Goal: Transaction & Acquisition: Purchase product/service

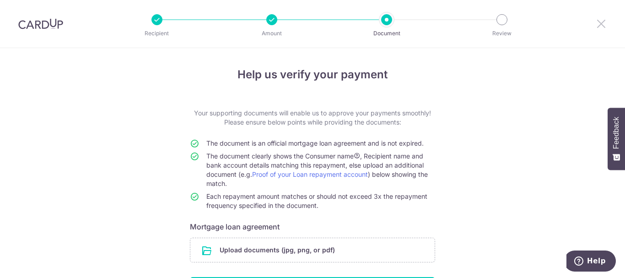
drag, startPoint x: 600, startPoint y: 25, endPoint x: 349, endPoint y: 37, distance: 250.8
click at [599, 25] on icon at bounding box center [600, 23] width 11 height 11
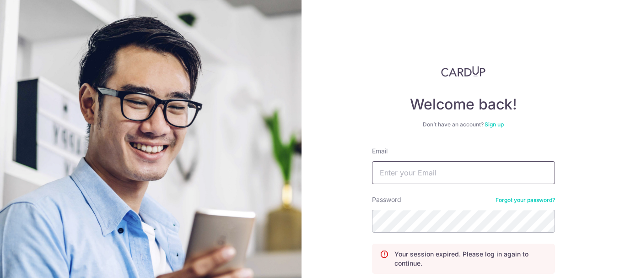
type input "tohweejin@gmail.com"
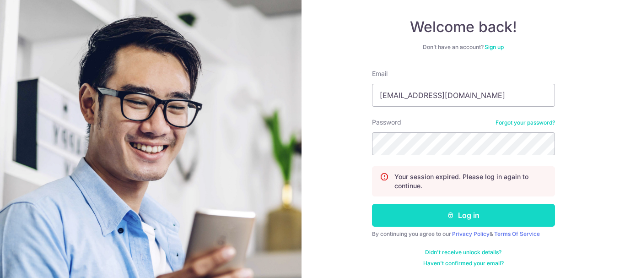
drag, startPoint x: 476, startPoint y: 203, endPoint x: 470, endPoint y: 214, distance: 12.5
click at [470, 214] on form "Email tohweejin@gmail.com Password Forgot your password? Your session expired. …" at bounding box center [463, 168] width 183 height 198
click at [470, 214] on button "Log in" at bounding box center [463, 214] width 183 height 23
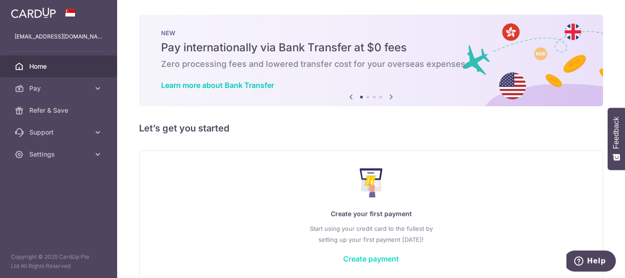
click at [376, 256] on link "Create payment" at bounding box center [371, 258] width 56 height 9
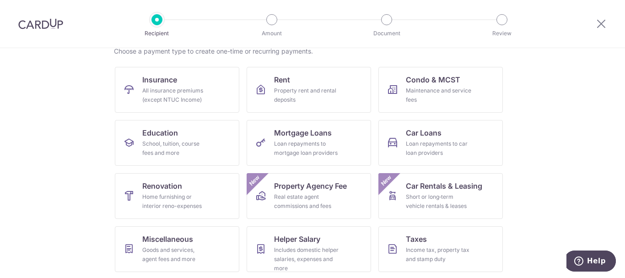
scroll to position [91, 0]
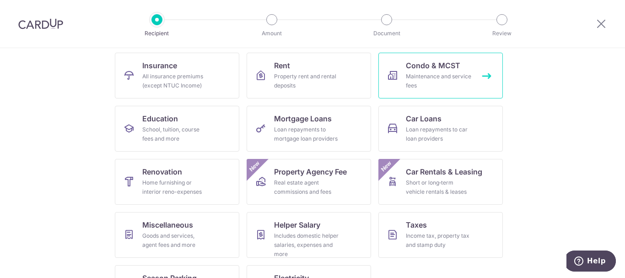
click at [448, 75] on div "Maintenance and service fees" at bounding box center [439, 81] width 66 height 18
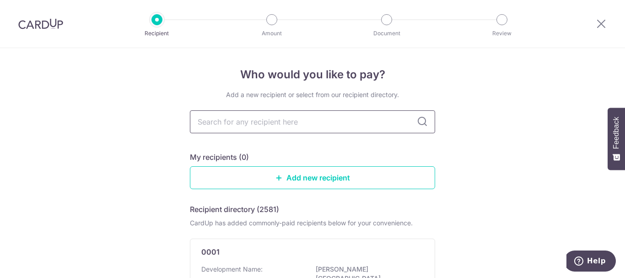
click at [336, 131] on input "text" at bounding box center [312, 121] width 245 height 23
click at [272, 121] on input "text" at bounding box center [312, 121] width 245 height 23
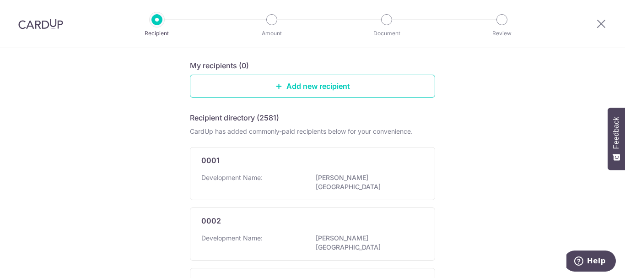
scroll to position [46, 0]
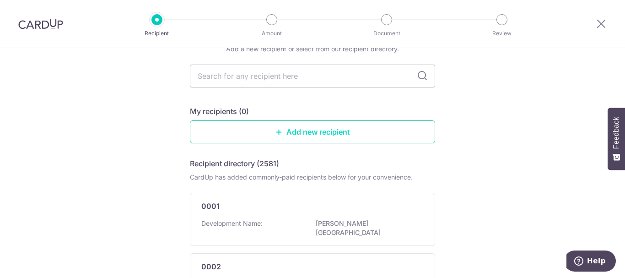
click at [348, 138] on link "Add new recipient" at bounding box center [312, 131] width 245 height 23
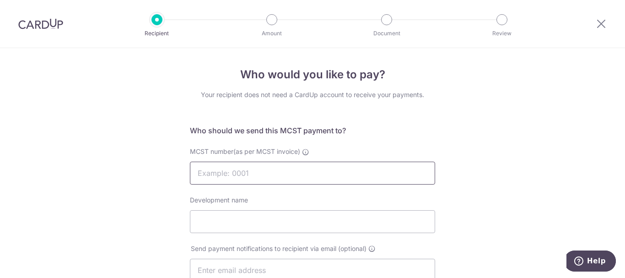
click at [303, 176] on input "MCST number(as per MCST invoice)" at bounding box center [312, 172] width 245 height 23
type input "4291"
click at [262, 226] on input "Development name" at bounding box center [312, 221] width 245 height 23
type input "SKYHABITAT"
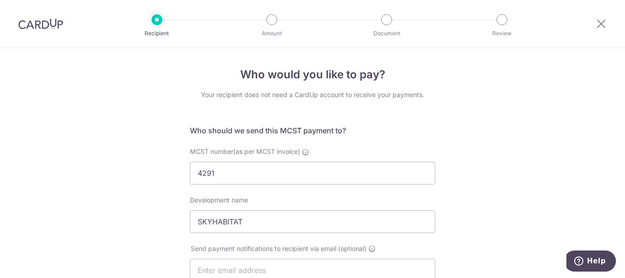
drag, startPoint x: 479, startPoint y: 197, endPoint x: 481, endPoint y: 188, distance: 8.5
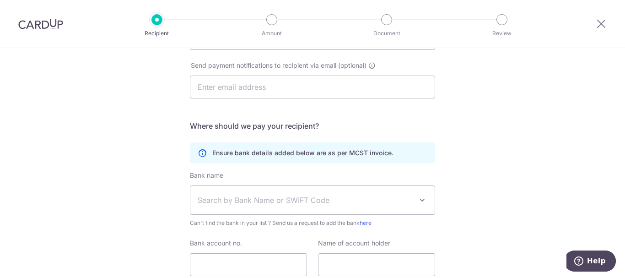
scroll to position [229, 0]
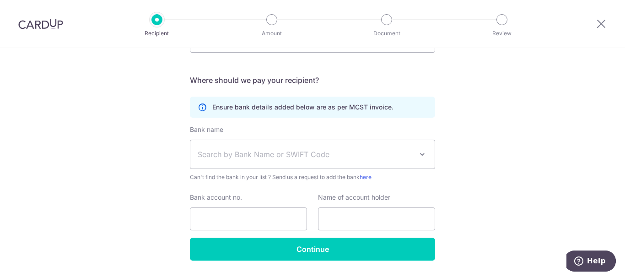
click at [419, 153] on span at bounding box center [422, 154] width 11 height 11
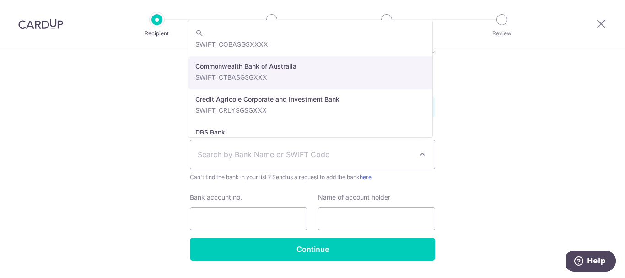
scroll to position [686, 0]
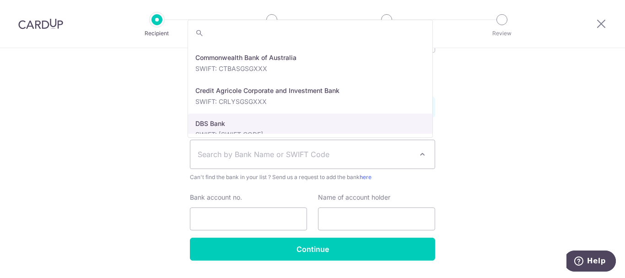
select select "6"
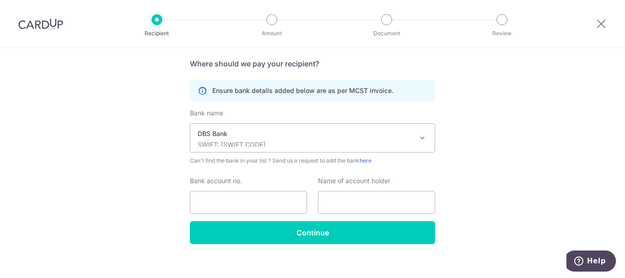
scroll to position [254, 0]
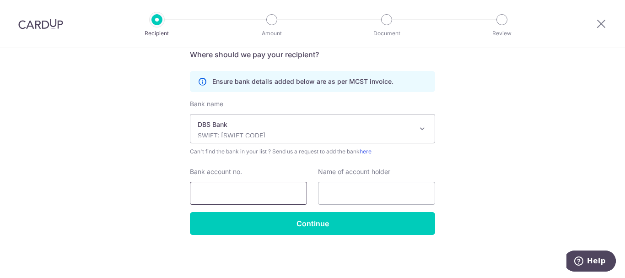
click at [260, 193] on input "Bank account no." at bounding box center [248, 193] width 117 height 23
type input "0039330731"
click at [354, 194] on input "text" at bounding box center [376, 193] width 117 height 23
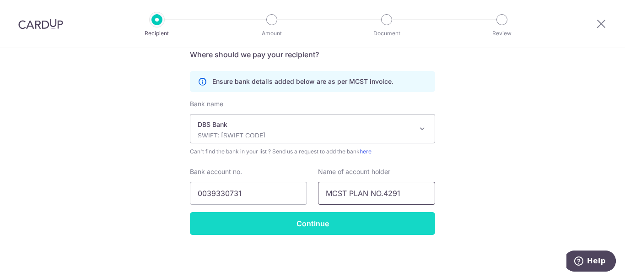
type input "MCST PLAN NO.4291"
click at [315, 223] on input "Continue" at bounding box center [312, 223] width 245 height 23
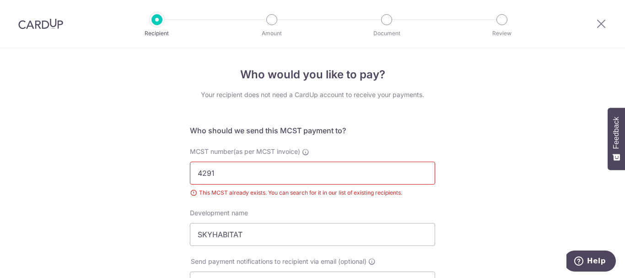
click at [275, 178] on input "4291" at bounding box center [312, 172] width 245 height 23
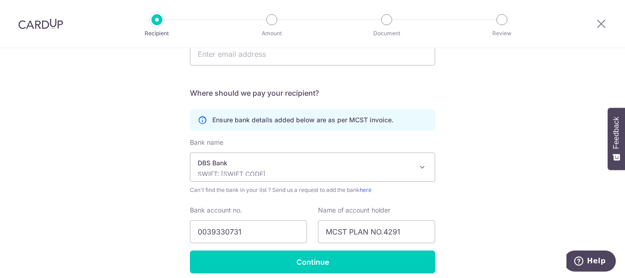
scroll to position [267, 0]
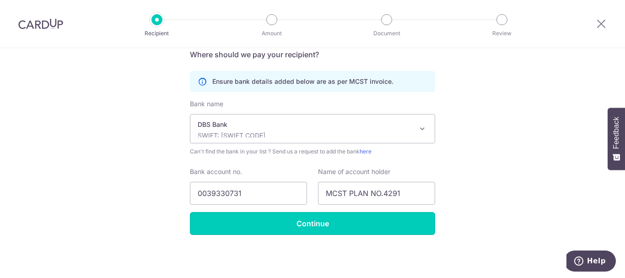
click at [276, 226] on input "Continue" at bounding box center [312, 223] width 245 height 23
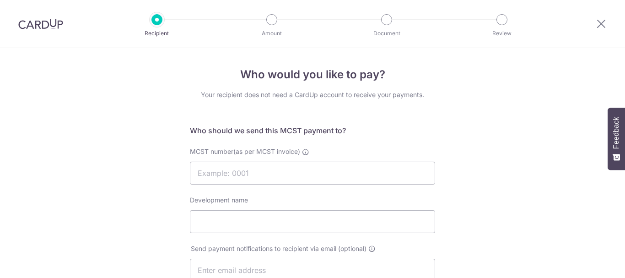
select select "6"
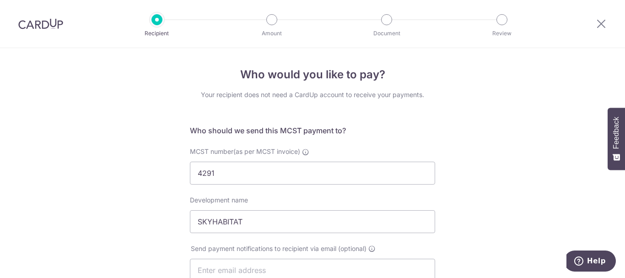
click at [160, 22] on div at bounding box center [156, 19] width 11 height 11
click at [36, 24] on img at bounding box center [40, 23] width 45 height 11
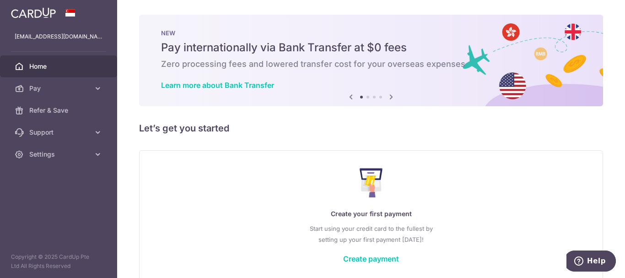
scroll to position [45, 0]
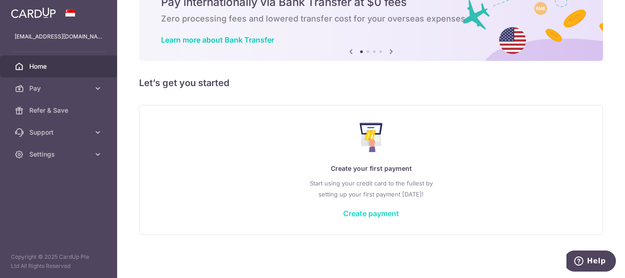
click at [381, 213] on link "Create payment" at bounding box center [371, 212] width 56 height 9
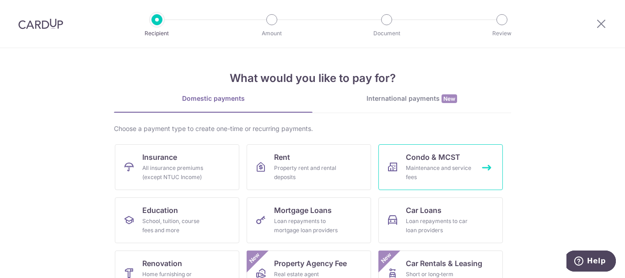
click at [448, 173] on div "Maintenance and service fees" at bounding box center [439, 172] width 66 height 18
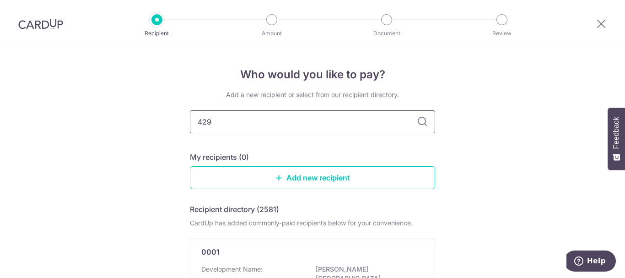
type input "4291"
click at [421, 123] on icon at bounding box center [422, 121] width 11 height 11
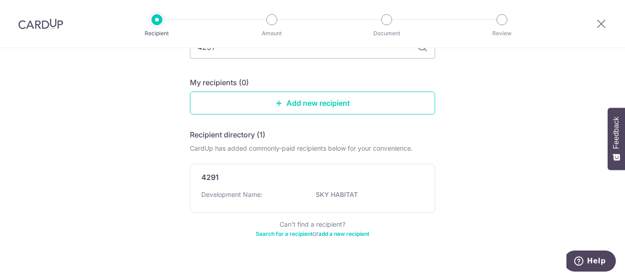
scroll to position [89, 0]
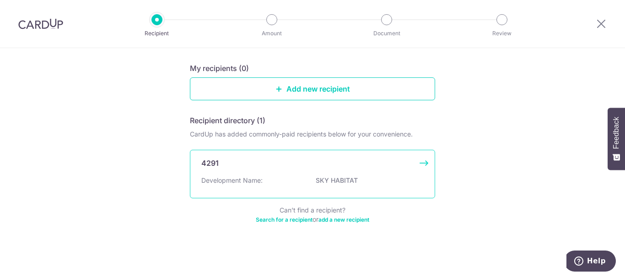
click at [324, 187] on div "Development Name: SKY HABITAT" at bounding box center [312, 183] width 222 height 15
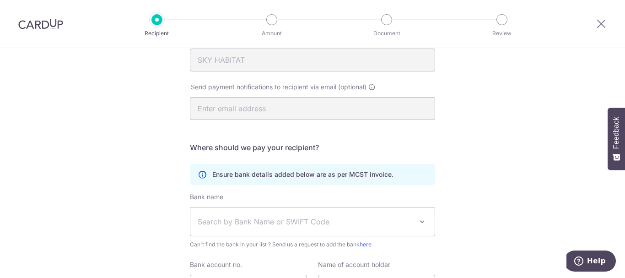
scroll to position [183, 0]
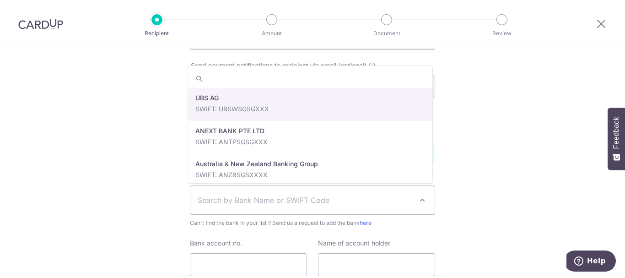
click at [419, 200] on span at bounding box center [422, 199] width 11 height 11
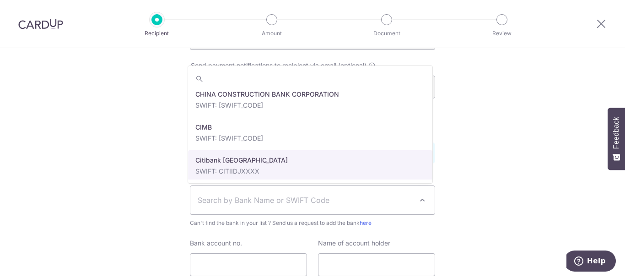
click at [471, 179] on div "Who would you like to pay? Your recipient does not need a CardUp account to rec…" at bounding box center [312, 107] width 625 height 484
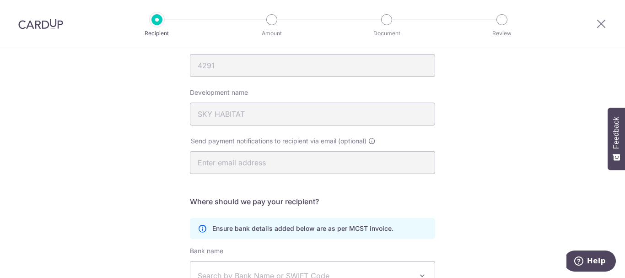
scroll to position [0, 0]
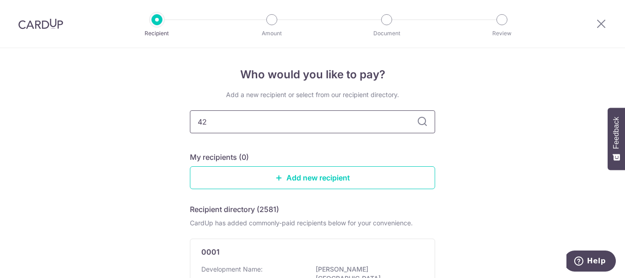
type input "429"
type input "4"
type input "S"
type input "K"
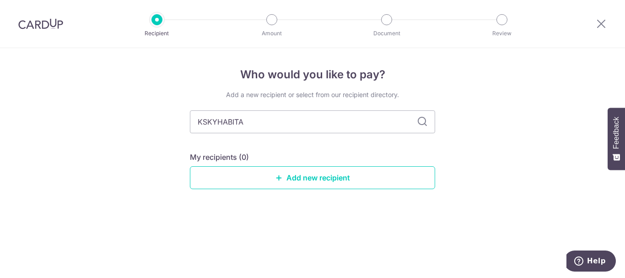
type input "KSKYHABITAT"
type input "K"
type input "SKYHABITAT"
click at [421, 122] on icon at bounding box center [422, 121] width 11 height 11
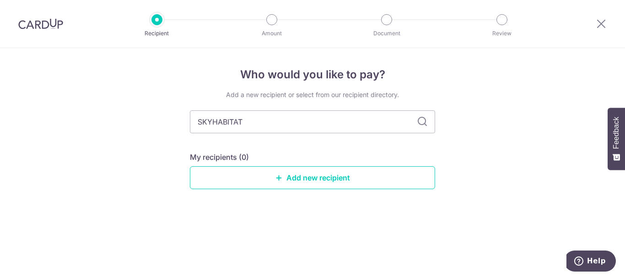
click at [422, 121] on icon at bounding box center [422, 121] width 11 height 11
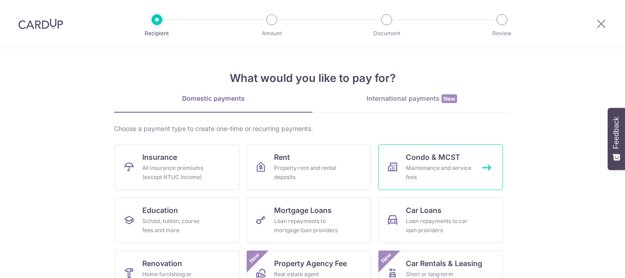
click at [443, 174] on div "Maintenance and service fees" at bounding box center [439, 172] width 66 height 18
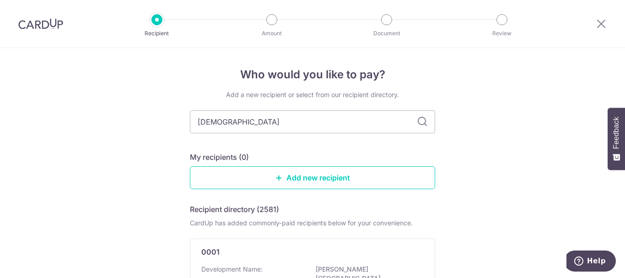
type input "SKYHABITAT"
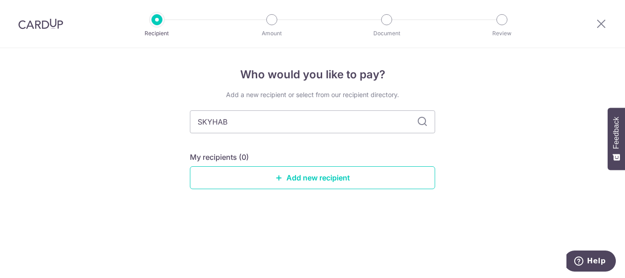
type input "SKYHA"
type input "SKY"
type input "S"
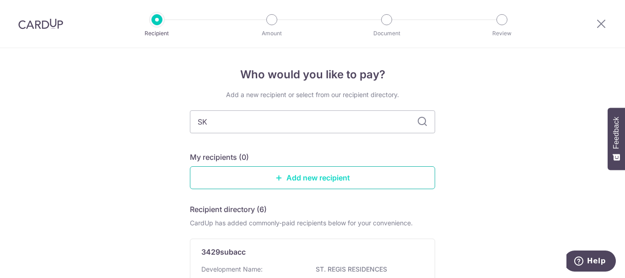
type input "SKY"
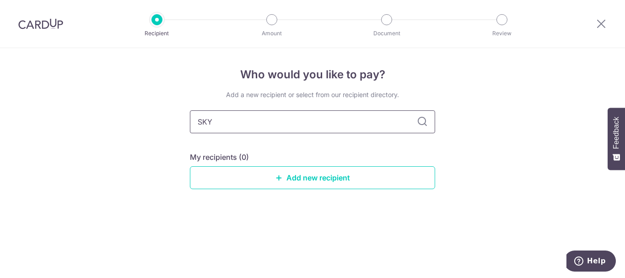
click at [258, 129] on input "SKY" at bounding box center [312, 121] width 245 height 23
type input "Sk"
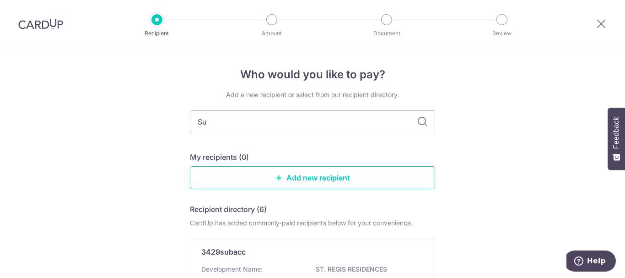
type input "S"
type input "Sk"
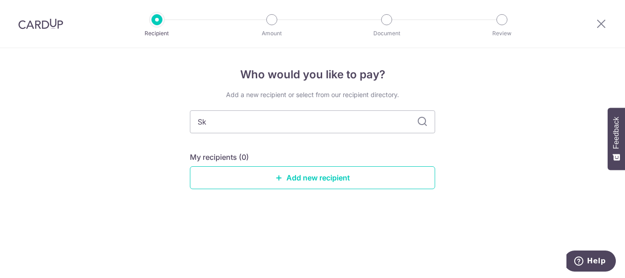
type input "S"
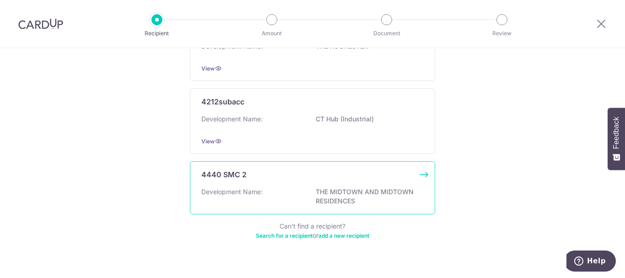
scroll to position [461, 0]
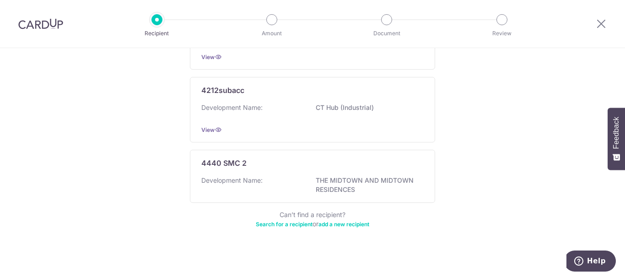
click at [288, 220] on link "Search for a recipient" at bounding box center [284, 223] width 57 height 7
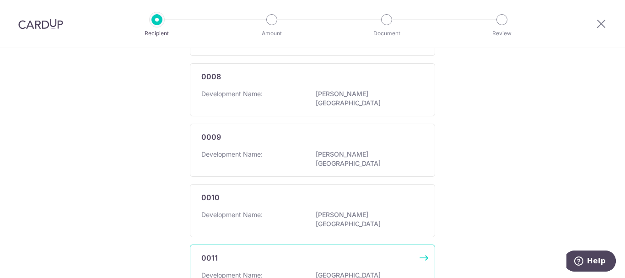
scroll to position [605, 0]
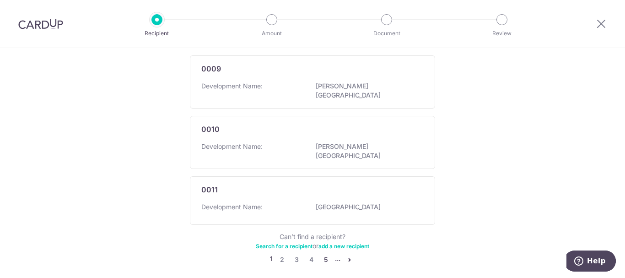
click at [322, 254] on link "5" at bounding box center [325, 259] width 11 height 11
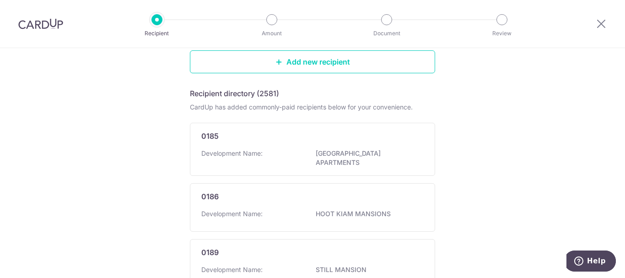
scroll to position [61, 0]
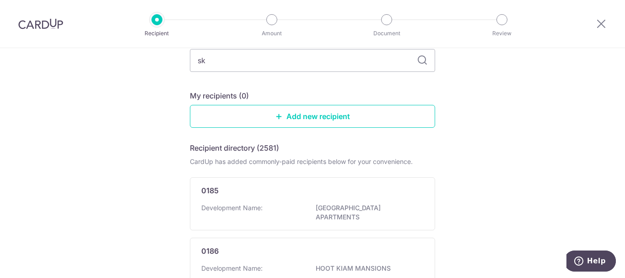
type input "sky"
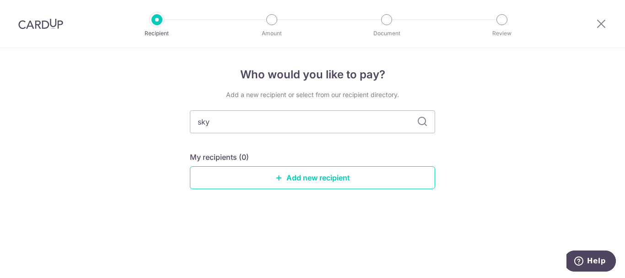
type input "sky"
type input "sky habi"
type input "sky habitat"
click at [423, 121] on icon at bounding box center [422, 121] width 11 height 11
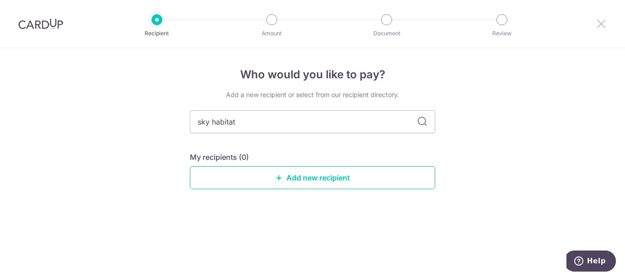
click at [600, 21] on icon at bounding box center [600, 23] width 11 height 11
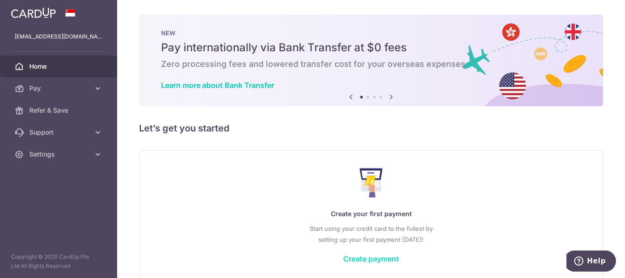
click at [360, 258] on link "Create payment" at bounding box center [371, 258] width 56 height 9
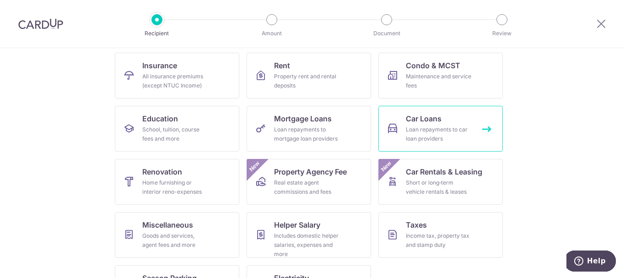
click at [433, 133] on div "Loan repayments to car loan providers" at bounding box center [439, 134] width 66 height 18
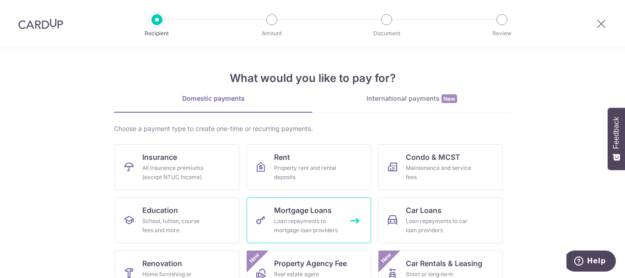
click at [340, 228] on link "Mortgage Loans Loan repayments to mortgage loan providers" at bounding box center [308, 220] width 124 height 46
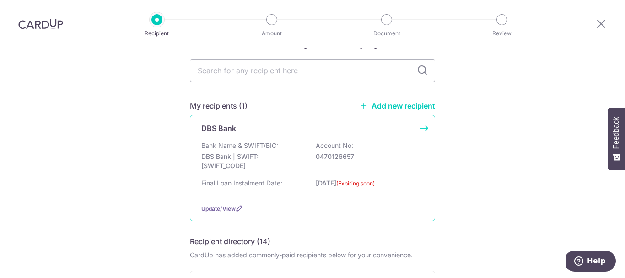
scroll to position [46, 0]
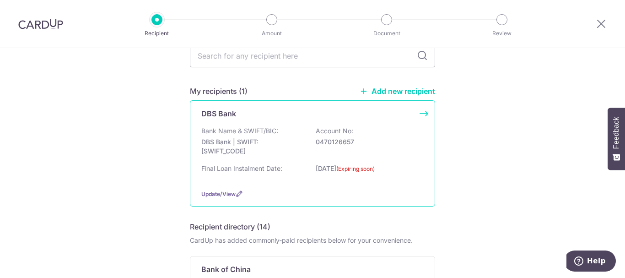
click at [220, 197] on div "Update/View" at bounding box center [312, 194] width 222 height 10
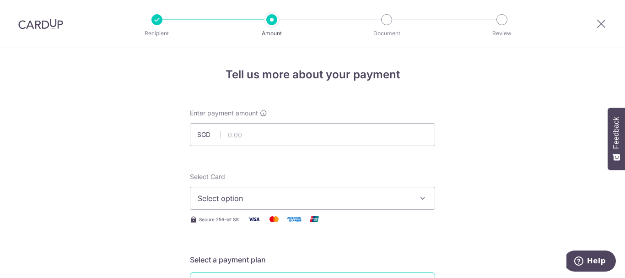
click at [43, 25] on img at bounding box center [40, 23] width 45 height 11
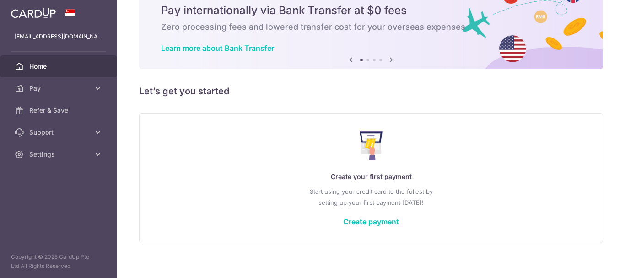
scroll to position [45, 0]
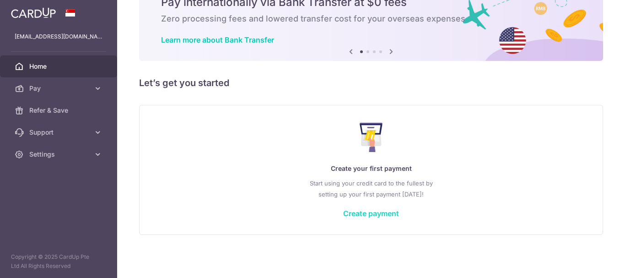
click at [369, 217] on link "Create payment" at bounding box center [371, 212] width 56 height 9
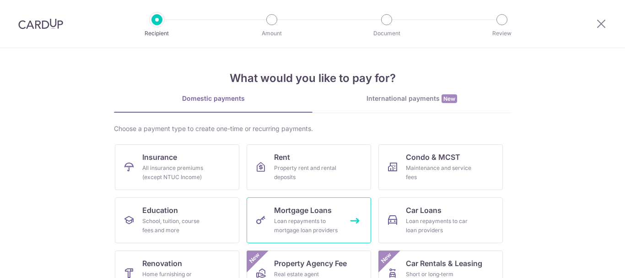
click at [298, 213] on span "Mortgage Loans" at bounding box center [303, 209] width 58 height 11
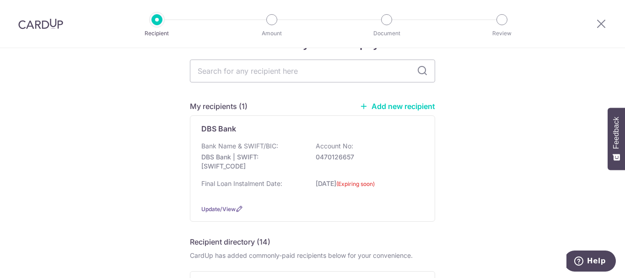
scroll to position [46, 0]
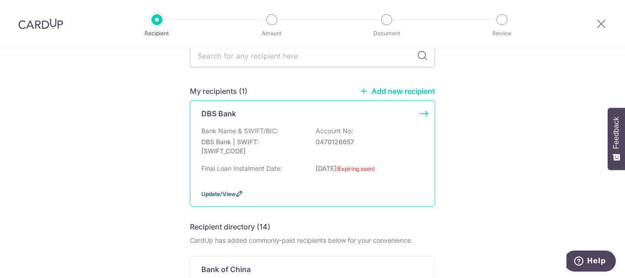
click at [206, 192] on span "Update/View" at bounding box center [218, 193] width 34 height 7
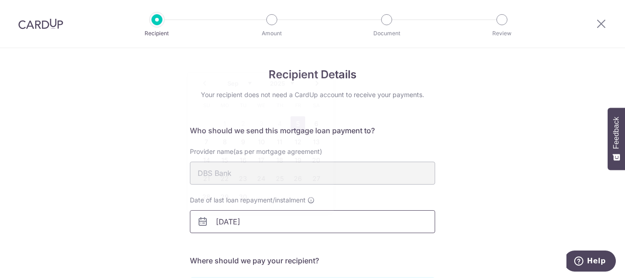
click at [267, 226] on input "[DATE]" at bounding box center [312, 221] width 245 height 23
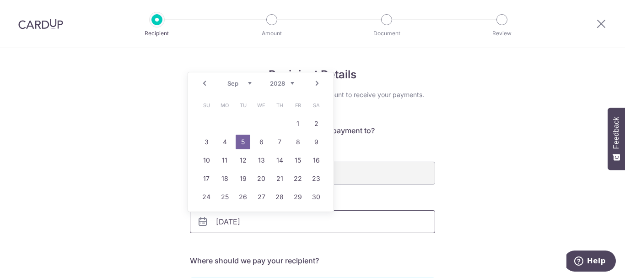
type input "[DATE]"
click at [512, 223] on div "Recipient Details Your recipient does not need a CardUp account to receive your…" at bounding box center [312, 268] width 625 height 441
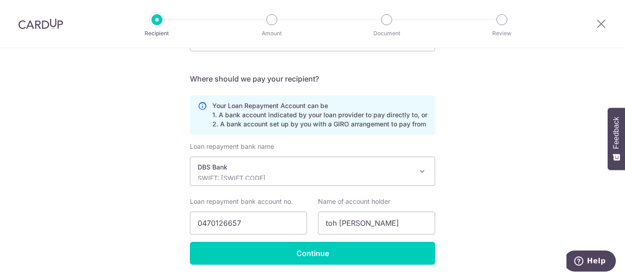
scroll to position [183, 0]
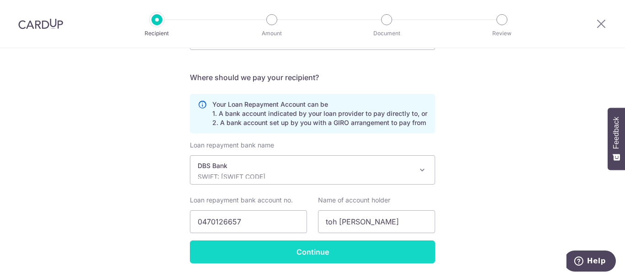
click at [327, 256] on input "Continue" at bounding box center [312, 251] width 245 height 23
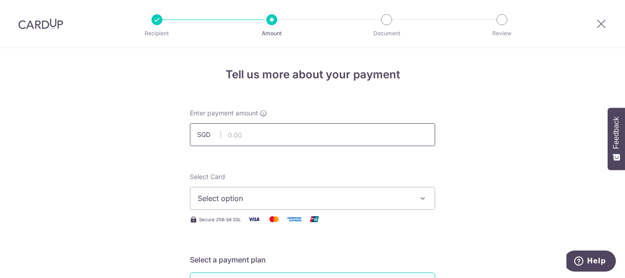
click at [232, 136] on input "text" at bounding box center [312, 134] width 245 height 23
type input "6,705.00"
click at [309, 201] on span "Select option" at bounding box center [304, 197] width 213 height 11
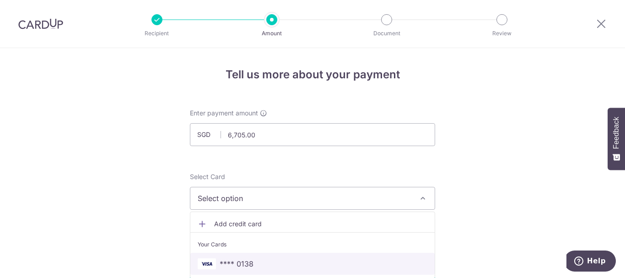
click at [237, 266] on span "**** 0138" at bounding box center [236, 263] width 34 height 11
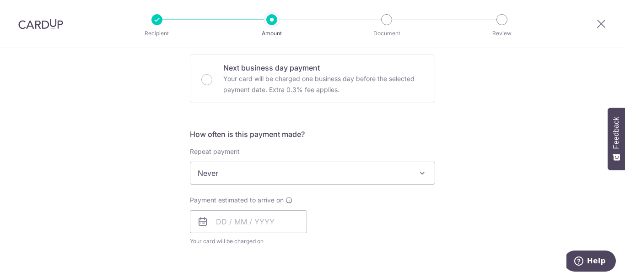
scroll to position [274, 0]
click at [327, 176] on span "Never" at bounding box center [312, 172] width 244 height 22
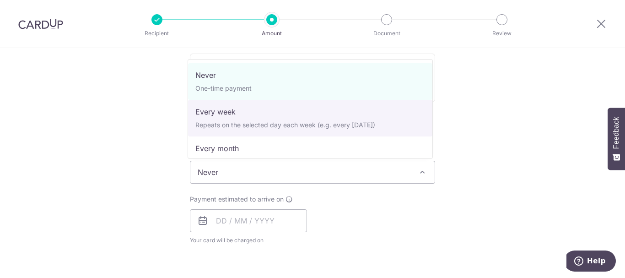
click at [506, 112] on div "Tell us more about your payment Enter payment amount SGD 6,705.00 6705.00 Selec…" at bounding box center [312, 187] width 625 height 827
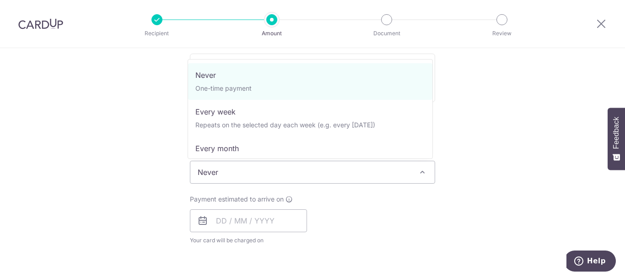
click at [339, 172] on span "Never" at bounding box center [312, 172] width 244 height 22
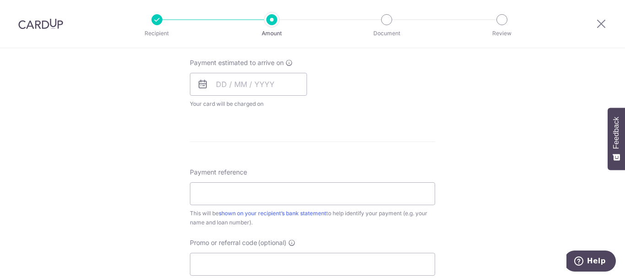
scroll to position [411, 0]
click at [278, 88] on input "text" at bounding box center [248, 83] width 117 height 23
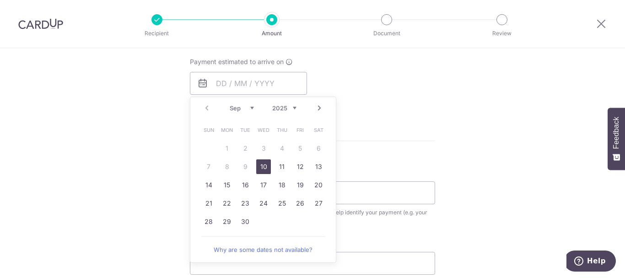
click at [207, 135] on span "Sun" at bounding box center [208, 130] width 15 height 15
click at [318, 108] on link "Next" at bounding box center [319, 107] width 11 height 11
click at [264, 147] on link "1" at bounding box center [263, 148] width 15 height 15
type input "01/10/2025"
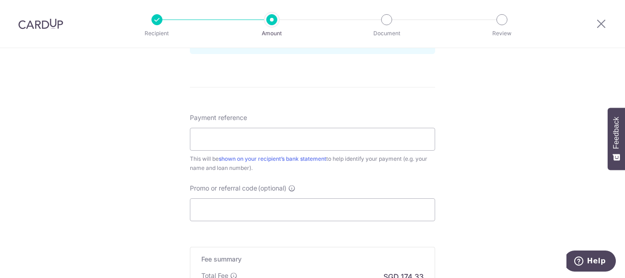
scroll to position [503, 0]
click at [394, 145] on input "Payment reference" at bounding box center [312, 138] width 245 height 23
type input "Skyhabitat"
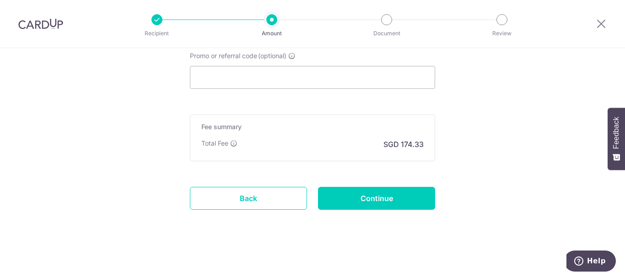
scroll to position [635, 0]
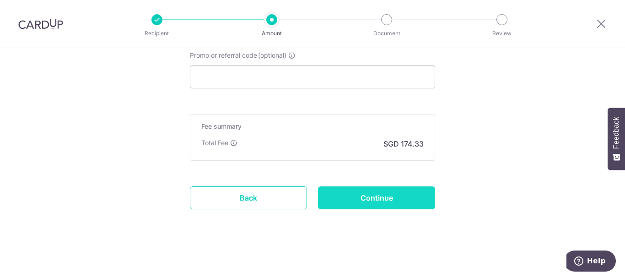
click at [333, 203] on input "Continue" at bounding box center [376, 197] width 117 height 23
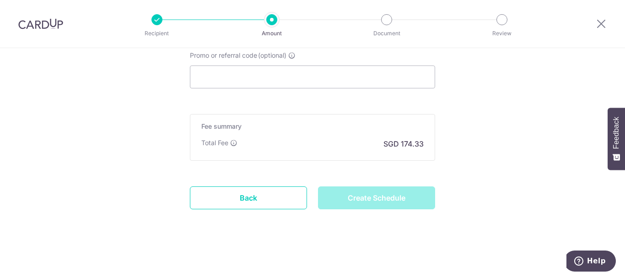
type input "Create Schedule"
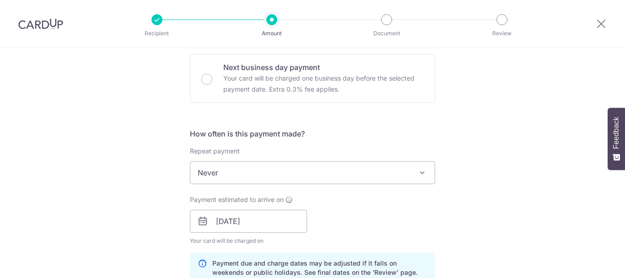
scroll to position [274, 0]
click at [382, 174] on span "Never" at bounding box center [312, 172] width 244 height 22
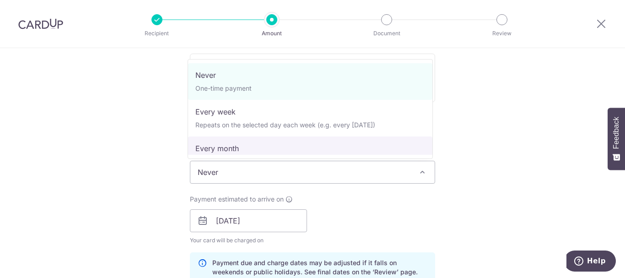
select select "3"
type input "[DATE]"
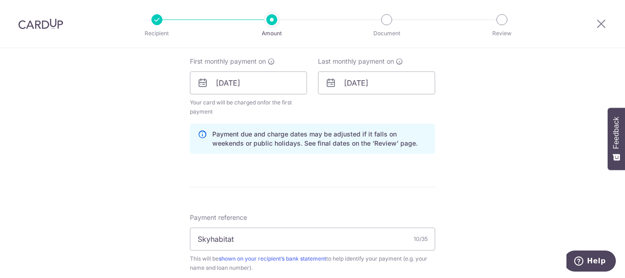
scroll to position [411, 0]
click at [37, 21] on img at bounding box center [40, 23] width 45 height 11
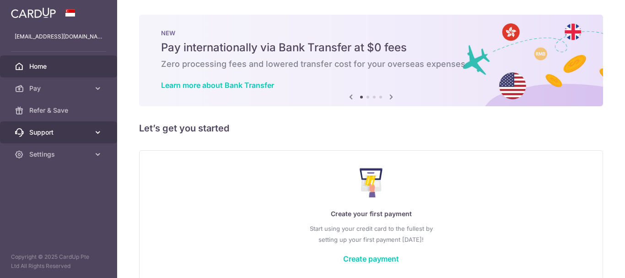
click at [69, 135] on span "Support" at bounding box center [59, 132] width 60 height 9
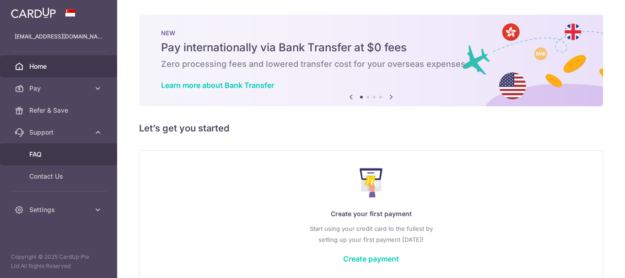
click at [66, 161] on link "FAQ" at bounding box center [58, 154] width 117 height 22
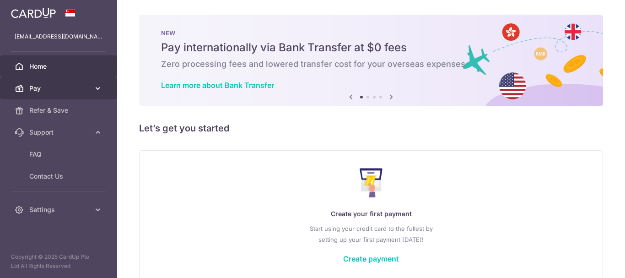
click at [82, 89] on span "Pay" at bounding box center [59, 88] width 60 height 9
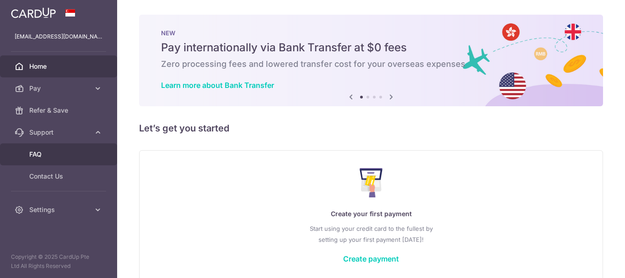
click at [37, 154] on span "FAQ" at bounding box center [59, 154] width 60 height 9
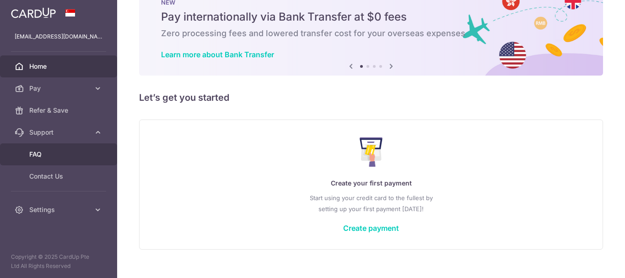
scroll to position [45, 0]
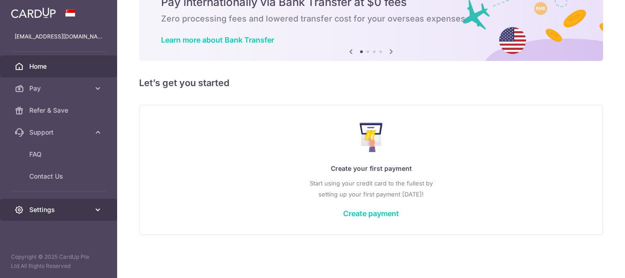
click at [53, 214] on span "Settings" at bounding box center [59, 209] width 60 height 9
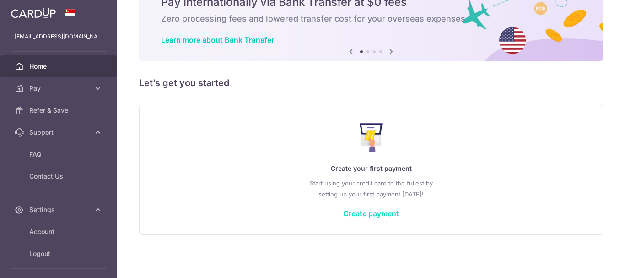
click at [358, 212] on link "Create payment" at bounding box center [371, 212] width 56 height 9
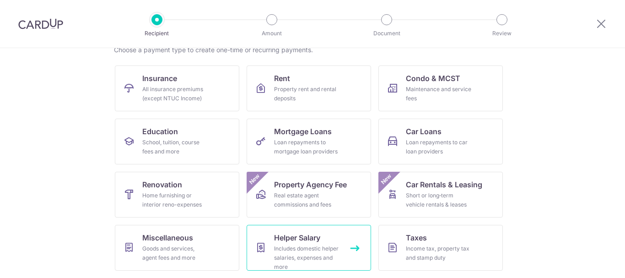
scroll to position [91, 0]
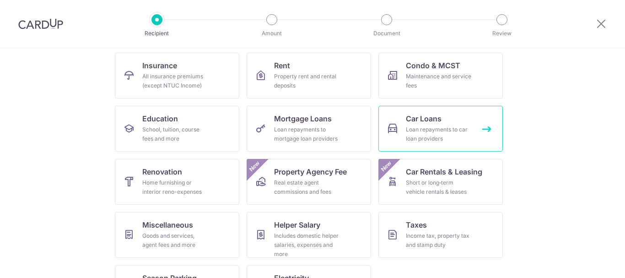
click at [429, 130] on div "Loan repayments to car loan providers" at bounding box center [439, 134] width 66 height 18
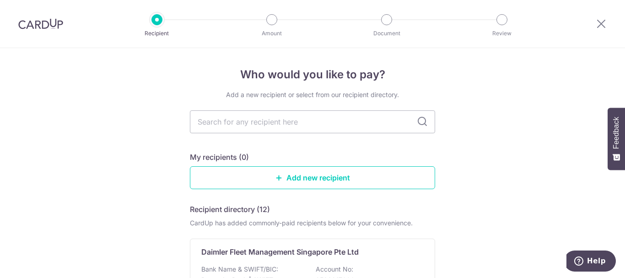
type input "h"
type input "hong"
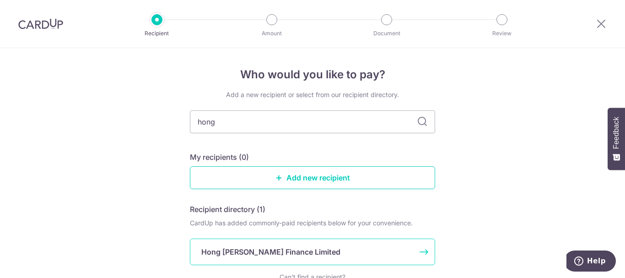
click at [297, 258] on div "Hong Leong Finance Limited" at bounding box center [312, 251] width 245 height 27
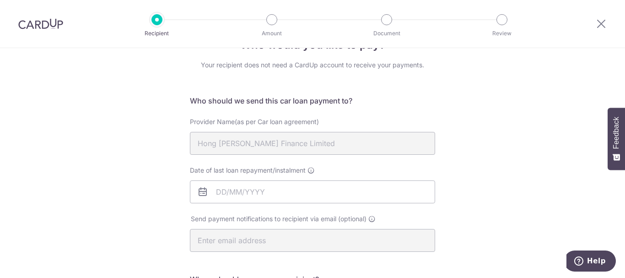
scroll to position [46, 0]
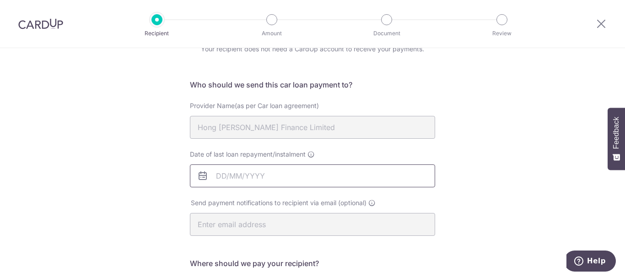
click at [245, 180] on input "Date of last loan repayment/instalment" at bounding box center [312, 175] width 245 height 23
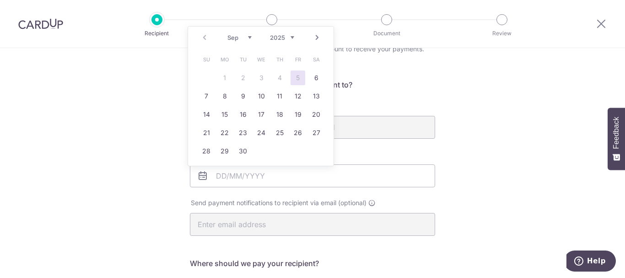
click at [315, 40] on link "Next" at bounding box center [316, 37] width 11 height 11
click at [291, 37] on select "2025 2026 2027 2028 2029 2030 2031 2032 2033 2034 2035 2036" at bounding box center [282, 37] width 24 height 7
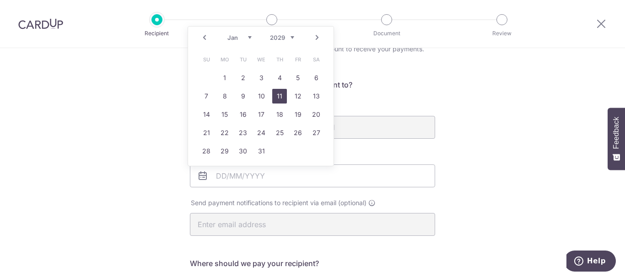
click at [283, 95] on link "11" at bounding box center [279, 96] width 15 height 15
type input "[DATE]"
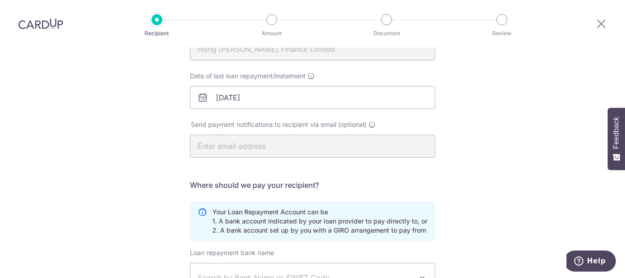
scroll to position [229, 0]
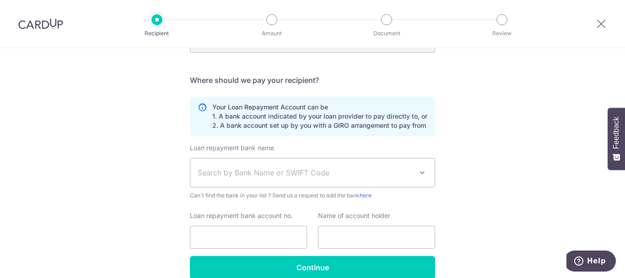
click at [346, 175] on span "Search by Bank Name or SWIFT Code" at bounding box center [305, 172] width 215 height 11
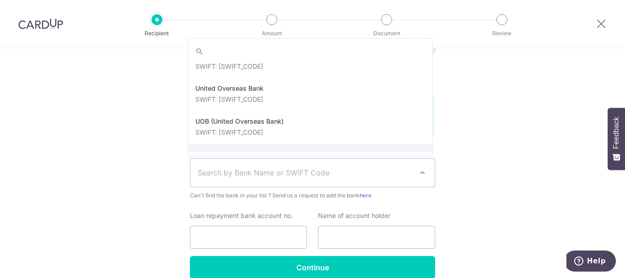
scroll to position [1990, 0]
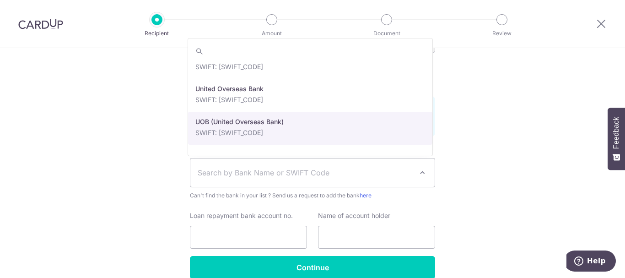
select select "18"
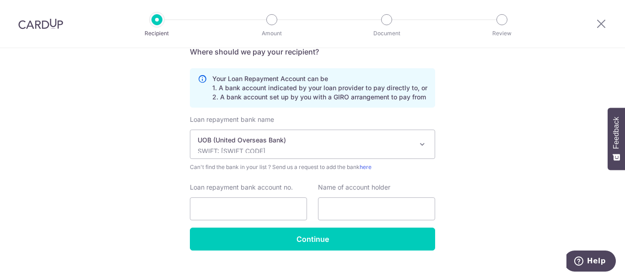
scroll to position [272, 0]
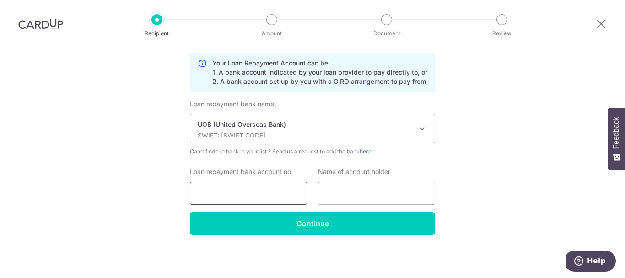
click at [276, 190] on input "Loan repayment bank account no." at bounding box center [248, 193] width 117 height 23
type input "3013975025"
click at [373, 190] on input "text" at bounding box center [376, 193] width 117 height 23
type input "toh [PERSON_NAME]"
drag, startPoint x: 529, startPoint y: 189, endPoint x: 521, endPoint y: 189, distance: 8.2
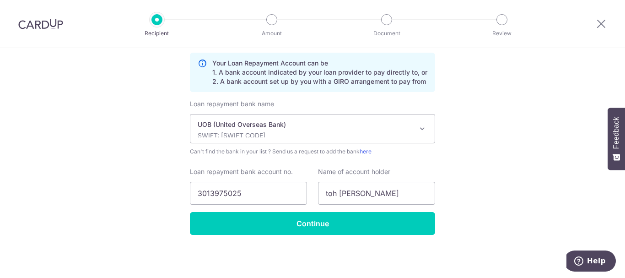
click at [523, 189] on div "Who would you like to pay? Your recipient does not need a CardUp account to rec…" at bounding box center [312, 27] width 625 height 502
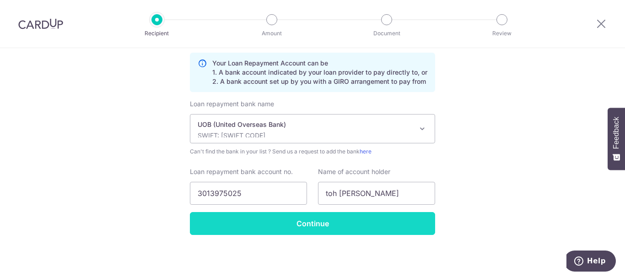
click at [310, 224] on input "Continue" at bounding box center [312, 223] width 245 height 23
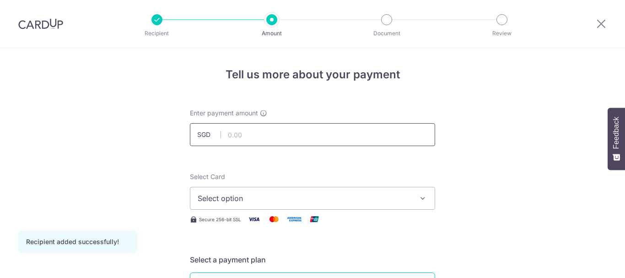
click at [280, 137] on input "text" at bounding box center [312, 134] width 245 height 23
type input "3,204.00"
click at [345, 197] on span "Select option" at bounding box center [304, 197] width 213 height 11
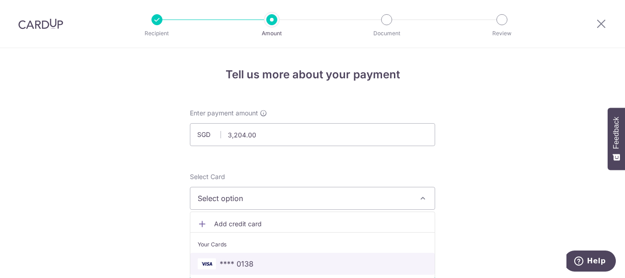
click at [217, 261] on span "**** 0138" at bounding box center [313, 263] width 230 height 11
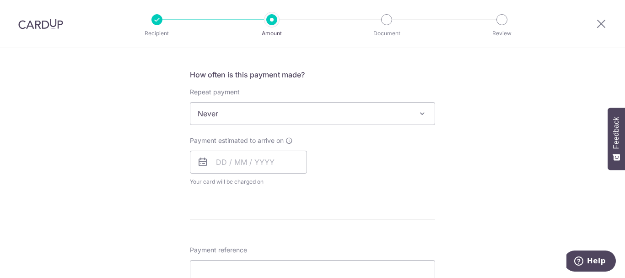
scroll to position [323, 0]
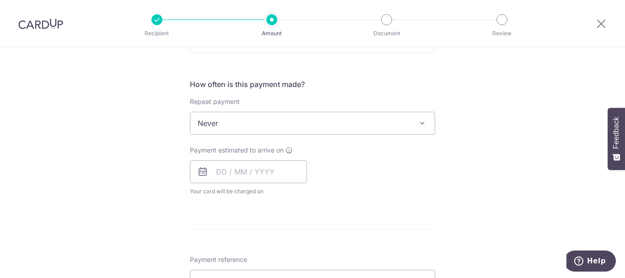
click at [418, 125] on span at bounding box center [422, 123] width 11 height 11
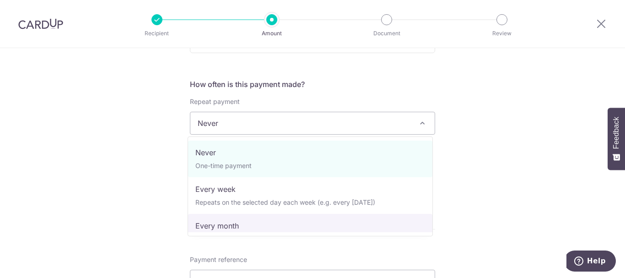
select select "3"
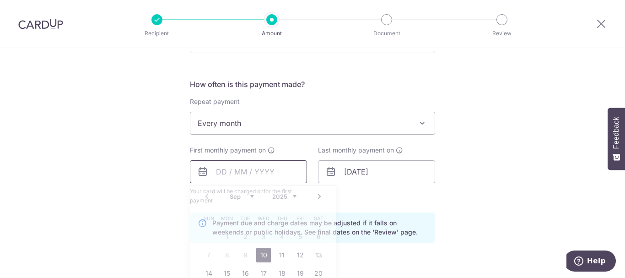
click at [247, 174] on input "text" at bounding box center [248, 171] width 117 height 23
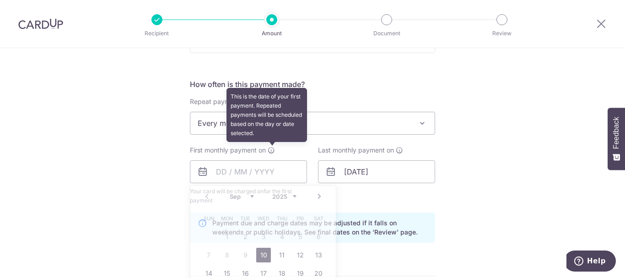
click at [271, 151] on icon at bounding box center [270, 149] width 7 height 7
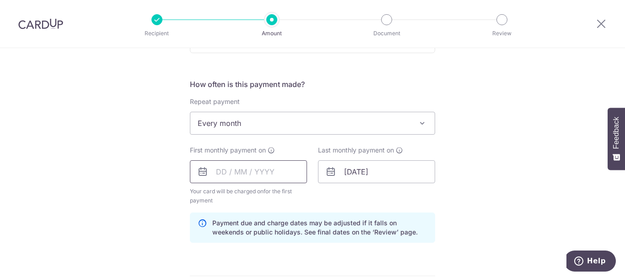
click at [221, 177] on input "text" at bounding box center [248, 171] width 117 height 23
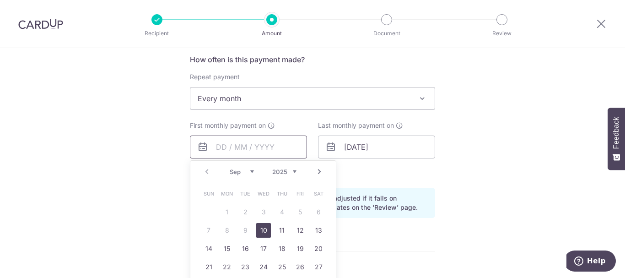
scroll to position [369, 0]
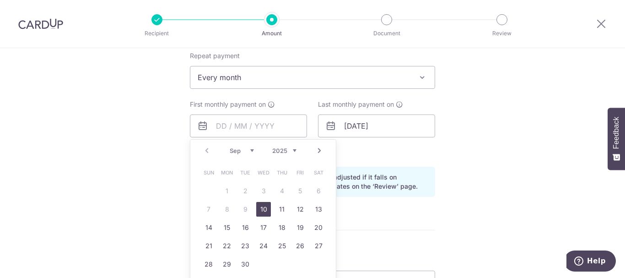
click at [249, 147] on select "Sep Oct Nov Dec" at bounding box center [242, 150] width 24 height 7
click at [315, 209] on link "11" at bounding box center [318, 209] width 15 height 15
type input "11/10/2025"
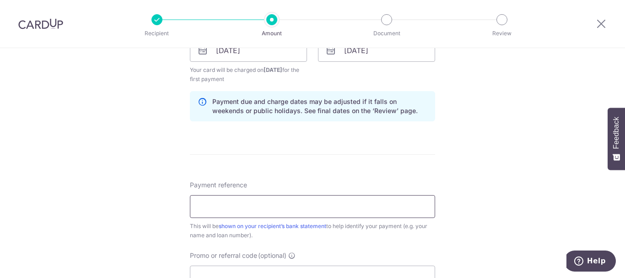
scroll to position [460, 0]
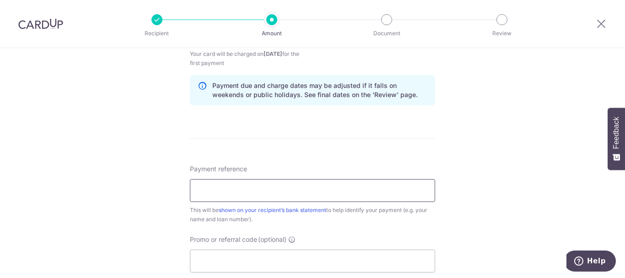
click at [297, 189] on input "Payment reference" at bounding box center [312, 190] width 245 height 23
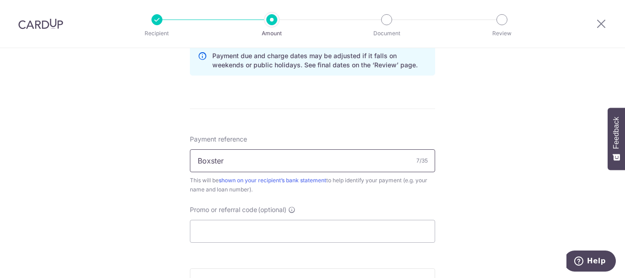
scroll to position [506, 0]
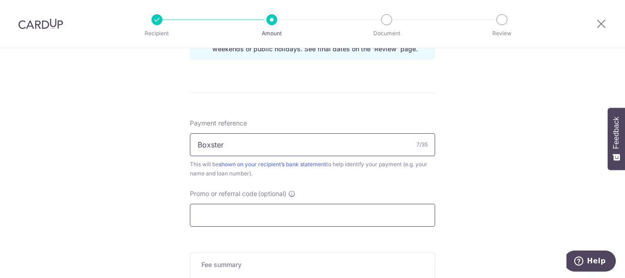
type input "Boxster"
click at [274, 217] on input "Promo or referral code (optional)" at bounding box center [312, 214] width 245 height 23
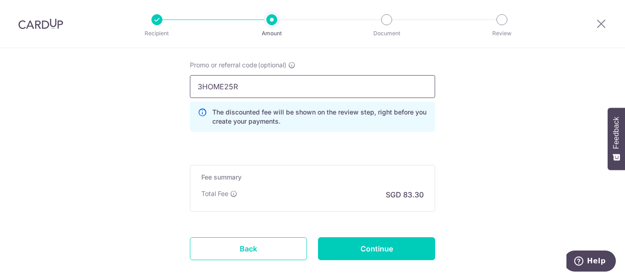
scroll to position [643, 0]
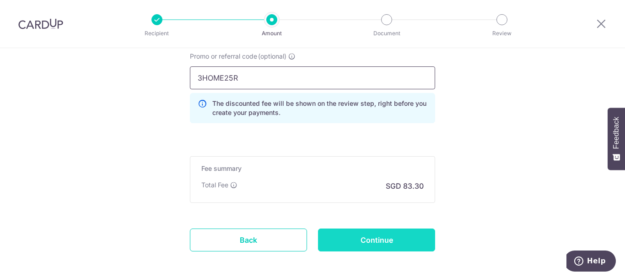
type input "3HOME25R"
click at [357, 242] on input "Continue" at bounding box center [376, 239] width 117 height 23
type input "Create Schedule"
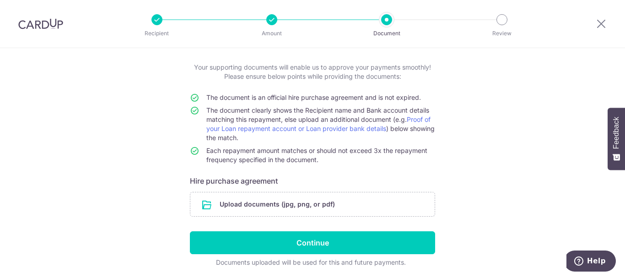
scroll to position [78, 0]
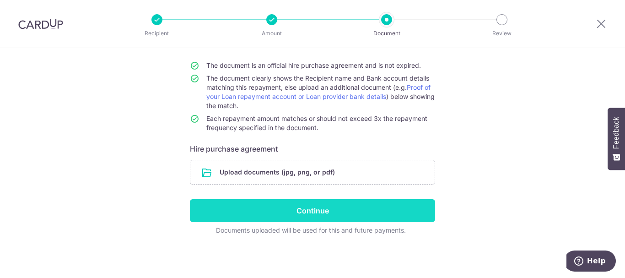
click at [326, 212] on input "Continue" at bounding box center [312, 210] width 245 height 23
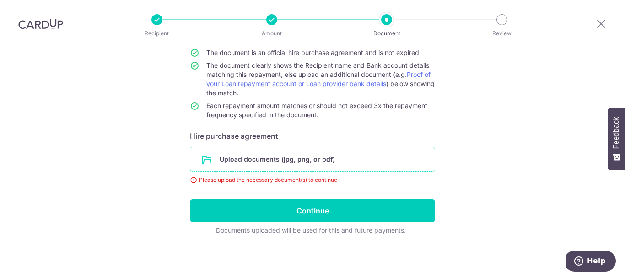
click at [327, 154] on input "file" at bounding box center [312, 159] width 244 height 24
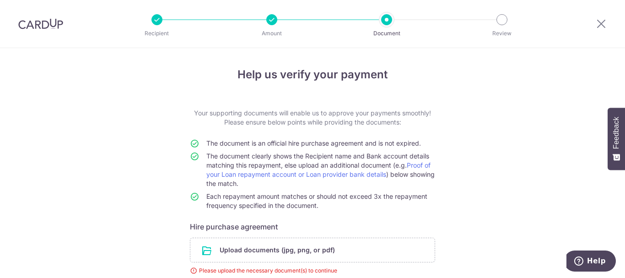
click at [38, 25] on img at bounding box center [40, 23] width 45 height 11
drag, startPoint x: 44, startPoint y: 24, endPoint x: 353, endPoint y: 40, distance: 309.5
click at [44, 23] on img at bounding box center [40, 23] width 45 height 11
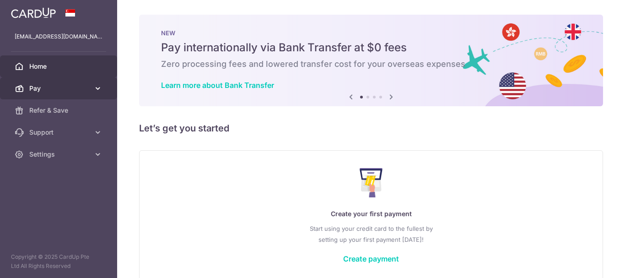
click at [80, 92] on span "Pay" at bounding box center [59, 88] width 60 height 9
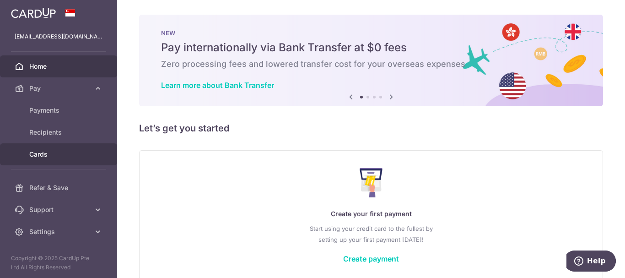
click at [60, 156] on span "Cards" at bounding box center [59, 154] width 60 height 9
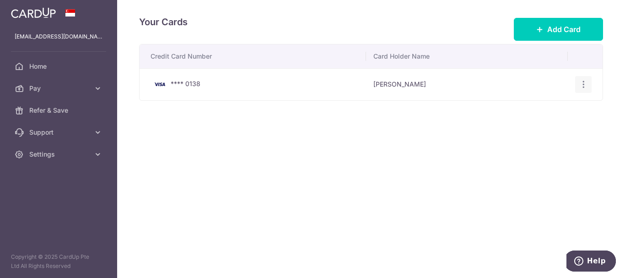
click at [580, 84] on icon "button" at bounding box center [583, 85] width 10 height 10
click at [543, 131] on span "Delete" at bounding box center [552, 131] width 62 height 11
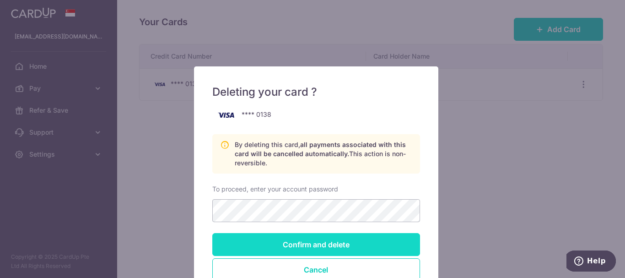
click at [325, 246] on input "Confirm and delete" at bounding box center [316, 244] width 208 height 23
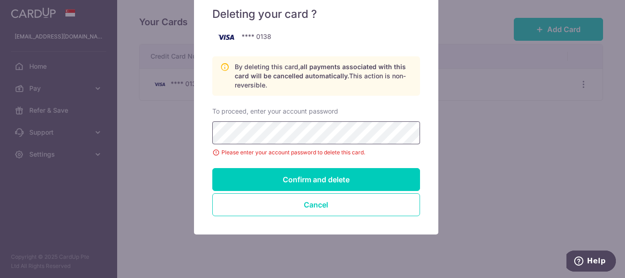
scroll to position [91, 0]
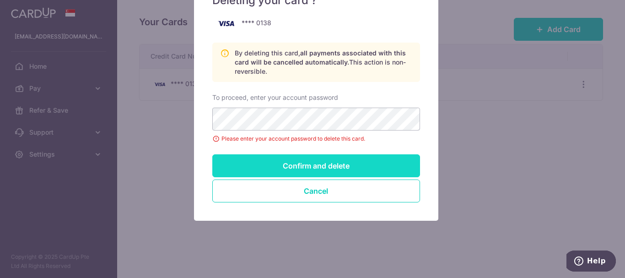
click at [335, 166] on input "Confirm and delete" at bounding box center [316, 165] width 208 height 23
